Goal: Information Seeking & Learning: Learn about a topic

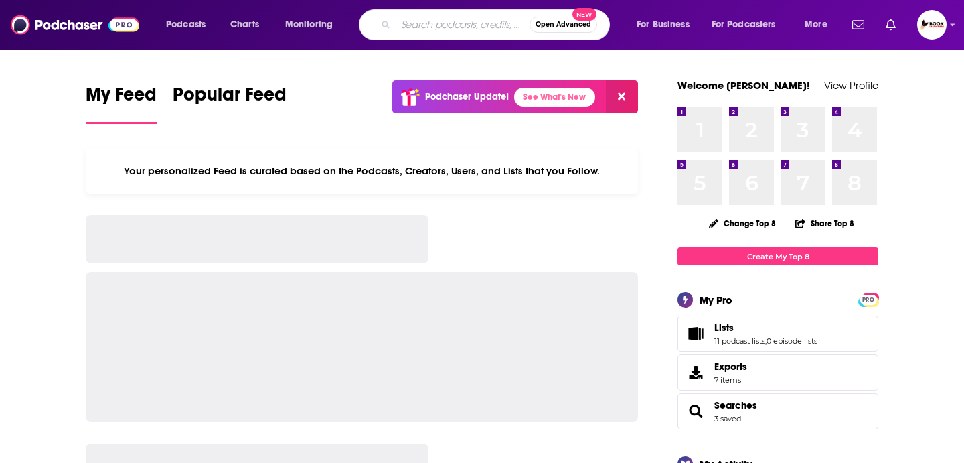
click at [433, 26] on input "Search podcasts, credits, & more..." at bounding box center [463, 24] width 134 height 21
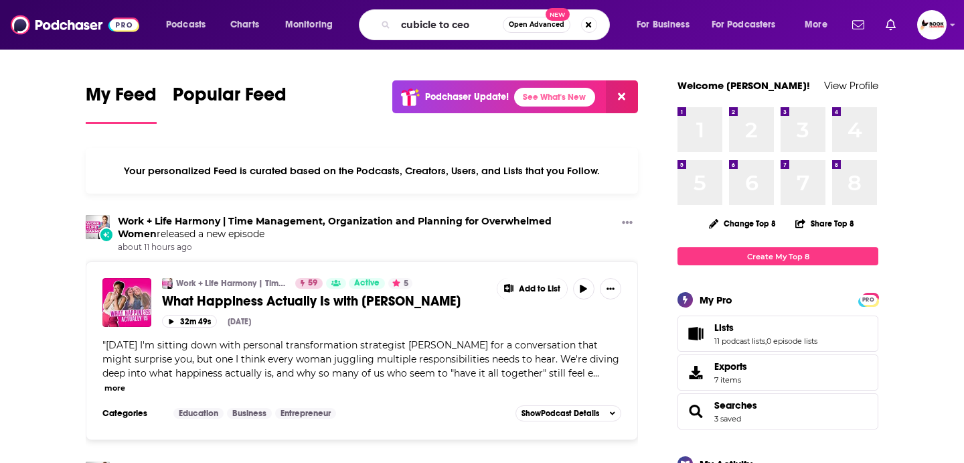
type input "cubicle to ceo"
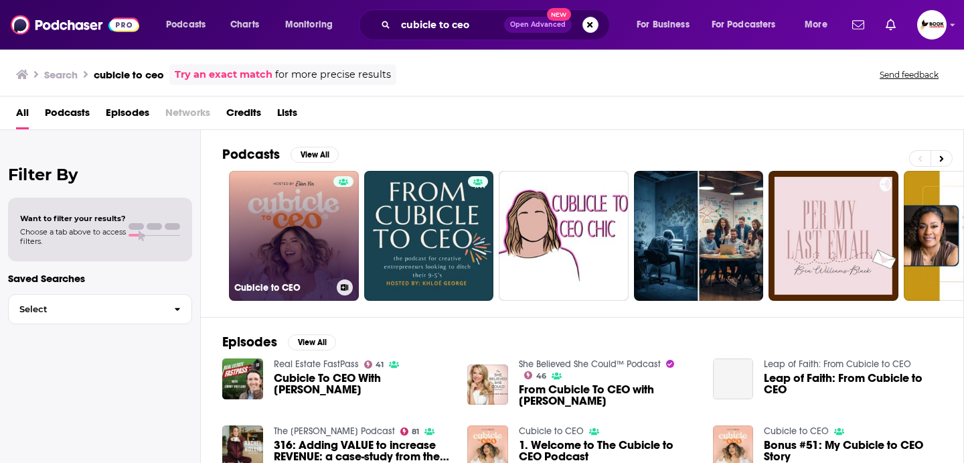
click at [280, 206] on link "Cubicle to CEO" at bounding box center [294, 236] width 130 height 130
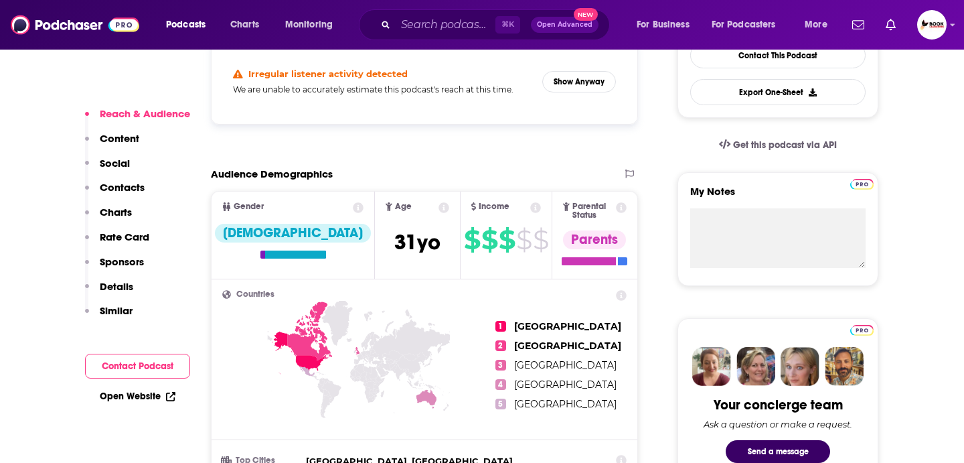
scroll to position [73, 0]
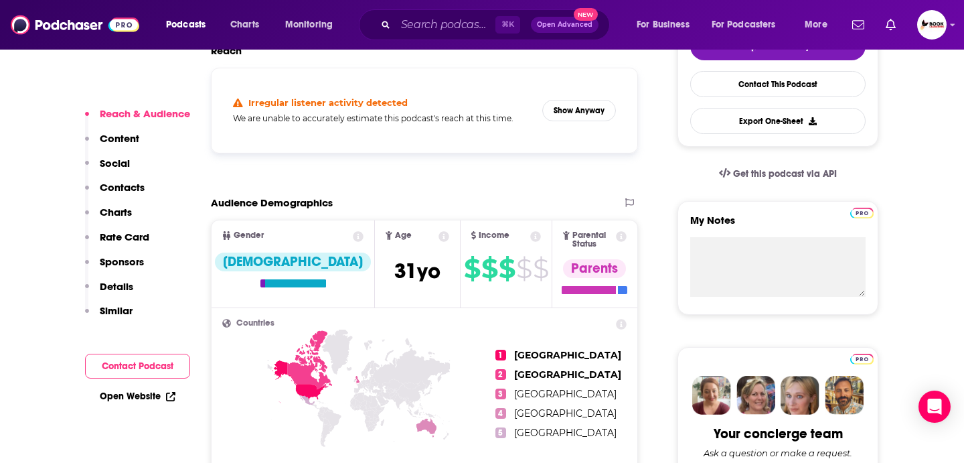
scroll to position [340, 0]
